Goal: Task Accomplishment & Management: Use online tool/utility

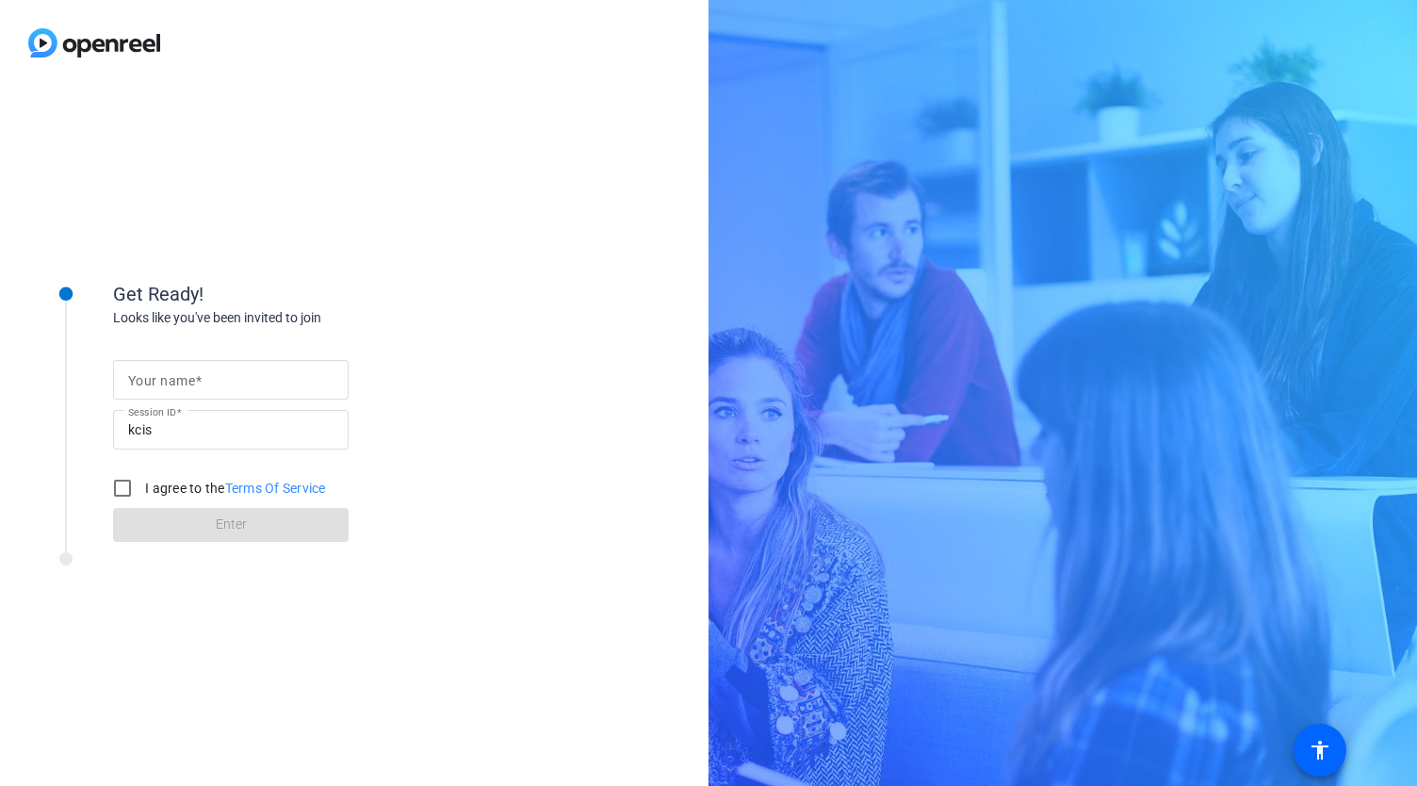
click at [170, 373] on mat-label "Your name" at bounding box center [161, 380] width 67 height 15
click at [170, 372] on input "Your name" at bounding box center [230, 379] width 205 height 23
type input "[PERSON_NAME]"
click at [592, 449] on div "Get Ready! Looks like you've been invited to join Your name [PERSON_NAME] Sessi…" at bounding box center [354, 436] width 708 height 700
click at [120, 481] on input "I agree to the Terms Of Service" at bounding box center [123, 488] width 38 height 38
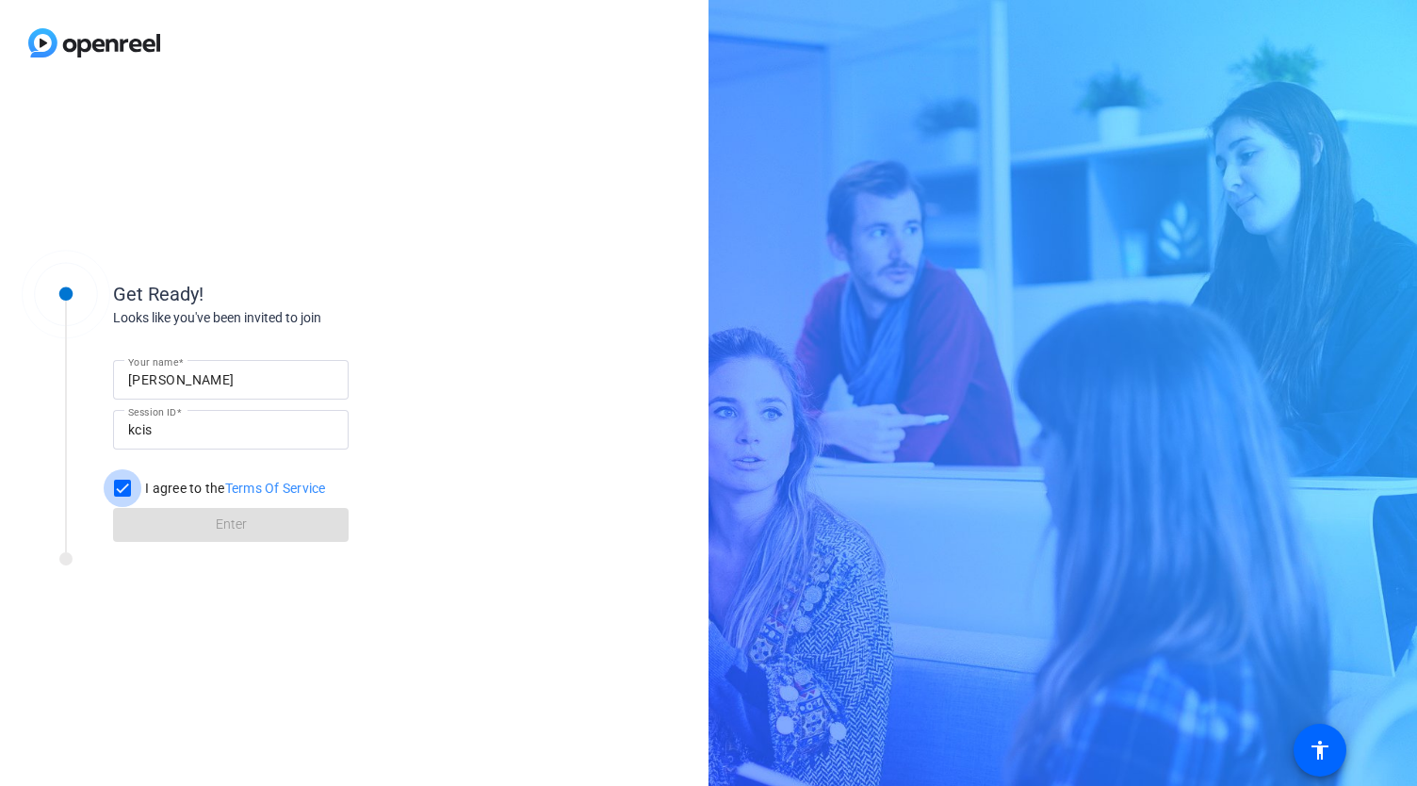
checkbox input "true"
click at [306, 524] on span at bounding box center [230, 524] width 235 height 45
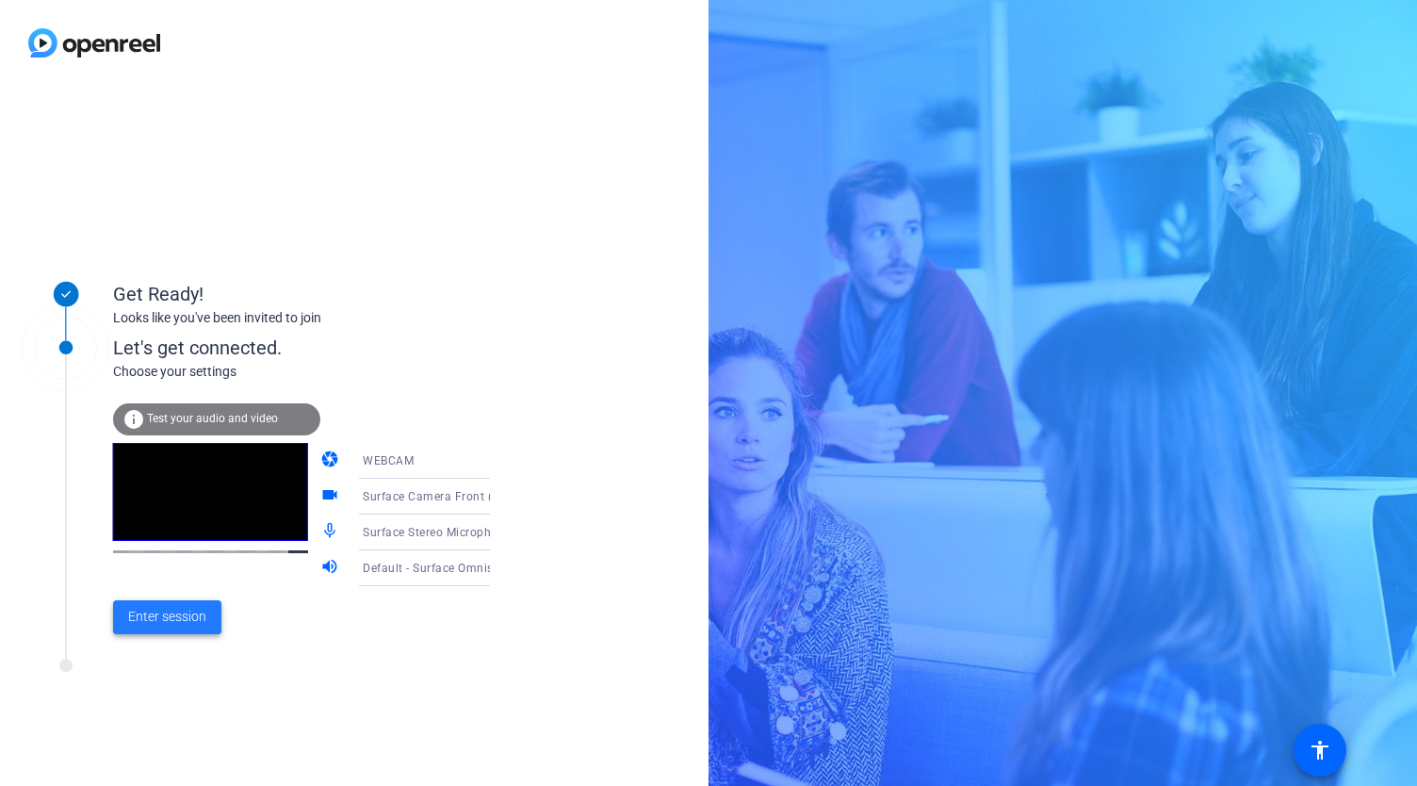
click at [186, 624] on span "Enter session" at bounding box center [167, 617] width 78 height 20
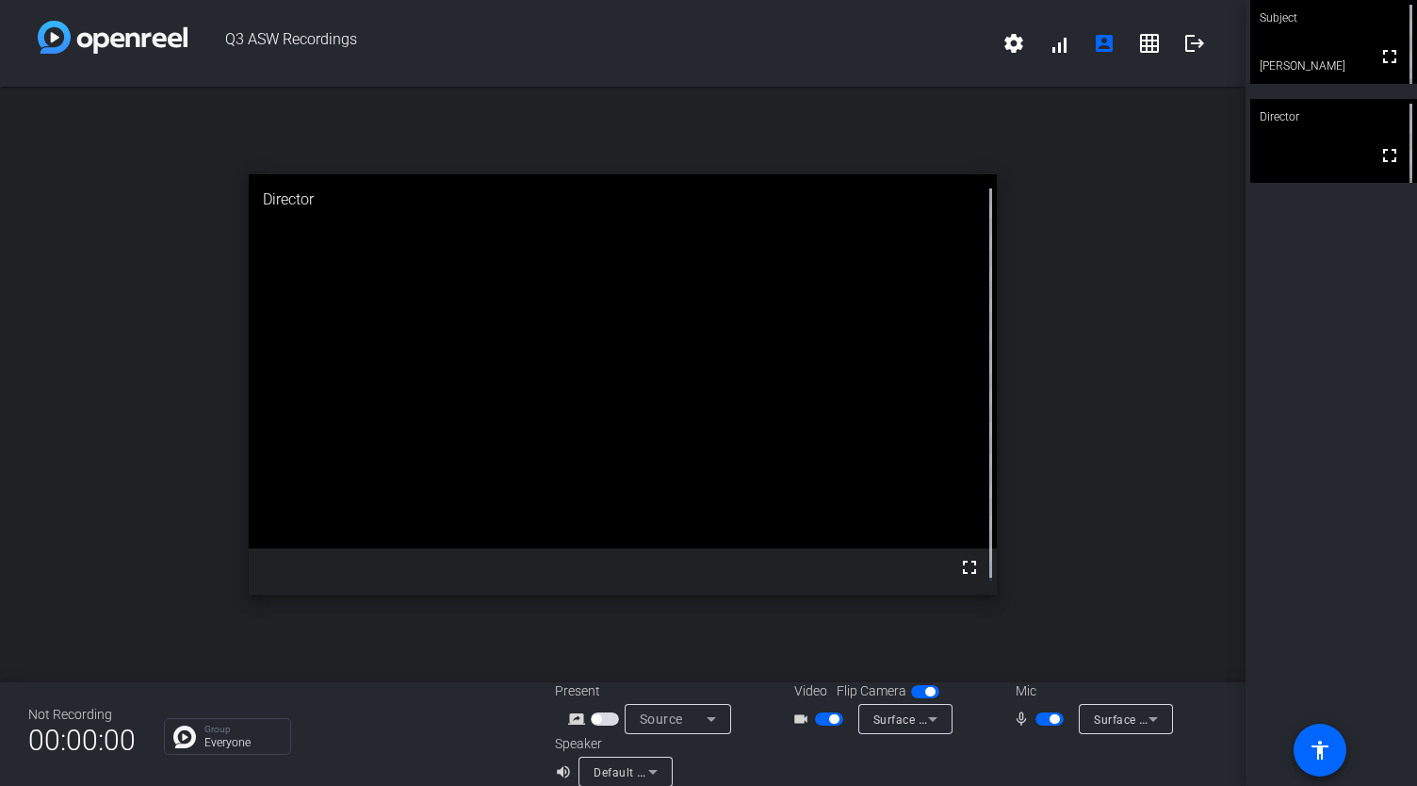
click at [281, 199] on div "Director" at bounding box center [622, 199] width 747 height 51
click at [1092, 401] on div "open_in_new Director fullscreen mic_none" at bounding box center [622, 384] width 1245 height 595
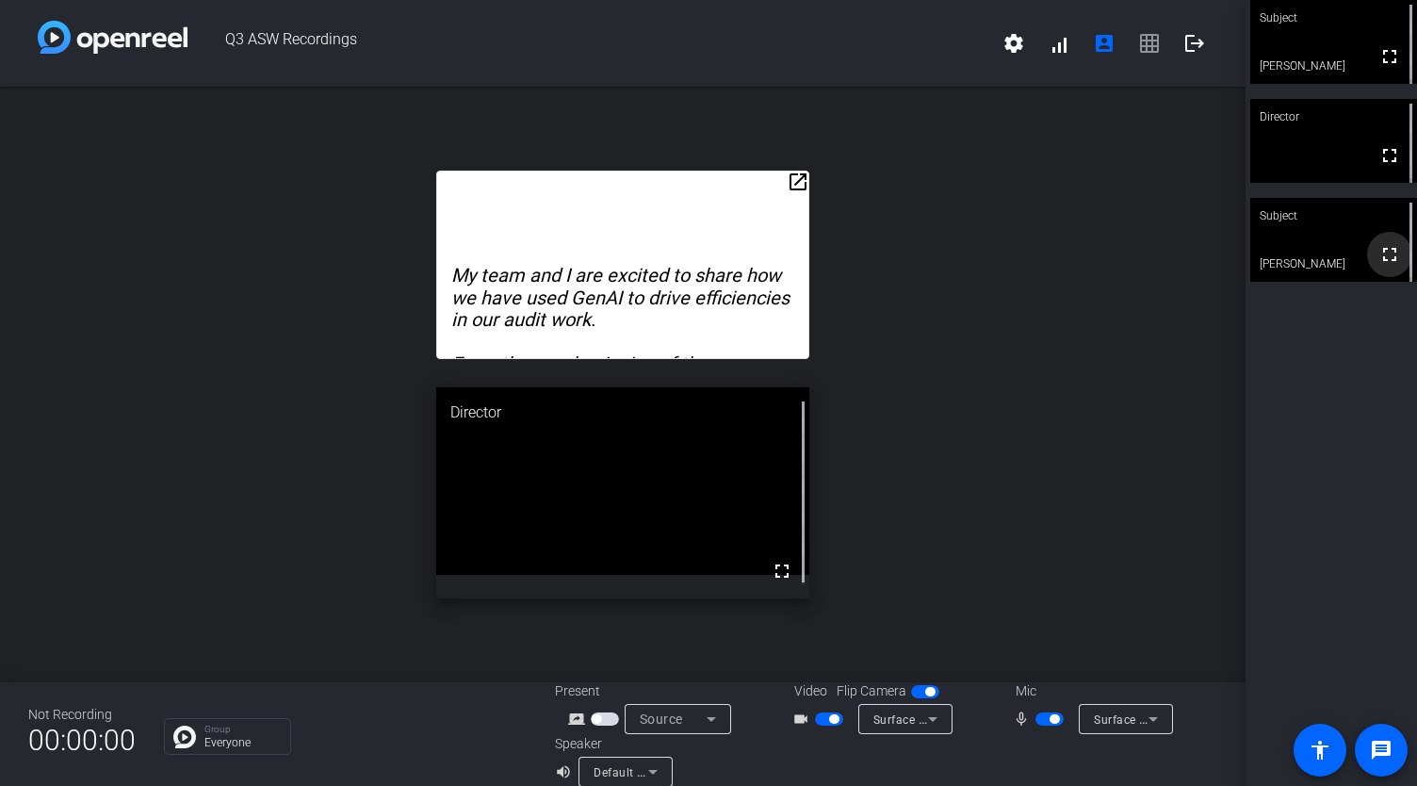
click at [1381, 254] on mat-icon "fullscreen" at bounding box center [1389, 254] width 23 height 23
click at [816, 715] on span "button" at bounding box center [829, 718] width 28 height 13
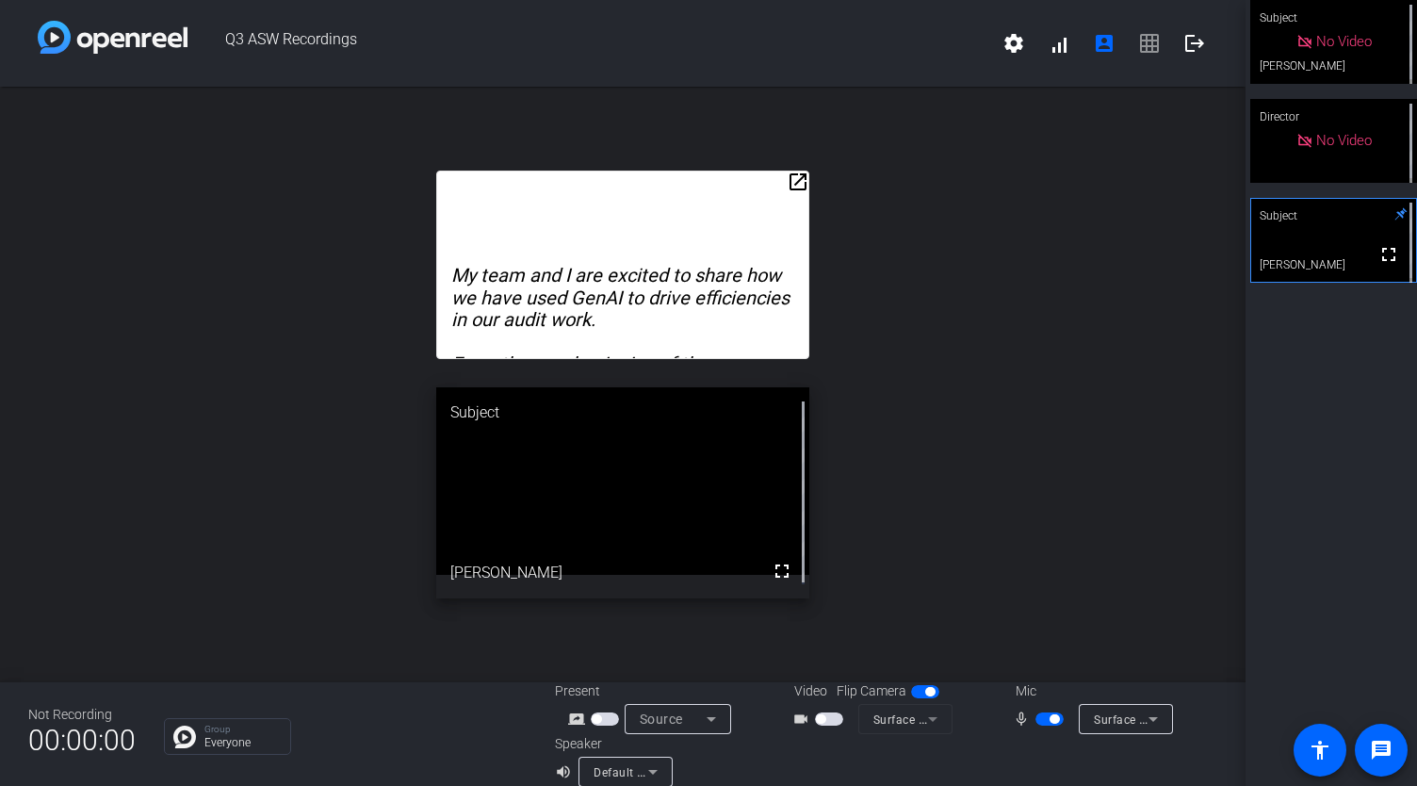
click at [1035, 716] on span "button" at bounding box center [1049, 718] width 28 height 13
click at [1038, 718] on span "button" at bounding box center [1040, 718] width 9 height 9
click at [816, 718] on span "button" at bounding box center [820, 718] width 9 height 9
